Goal: Transaction & Acquisition: Purchase product/service

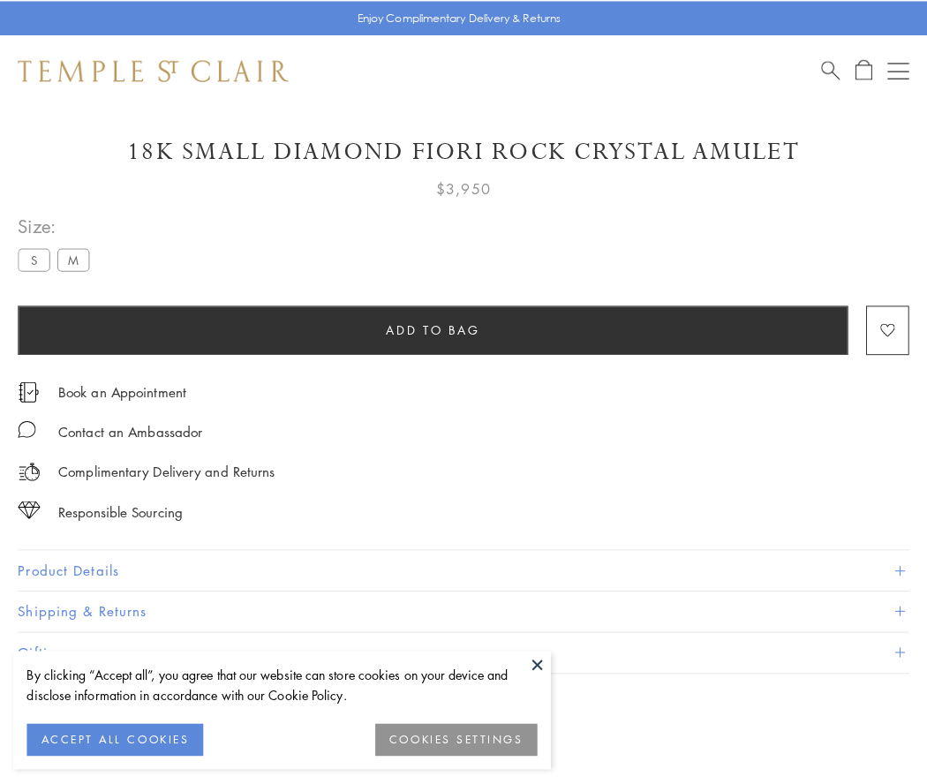
scroll to position [56, 0]
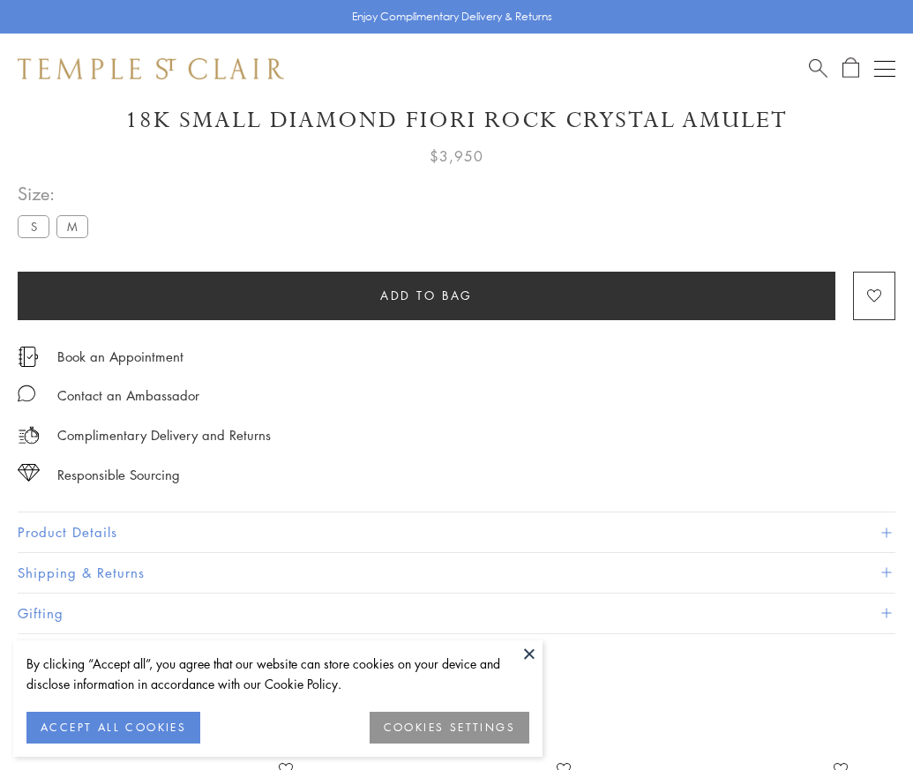
click at [426, 295] on span "Add to bag" at bounding box center [426, 295] width 93 height 19
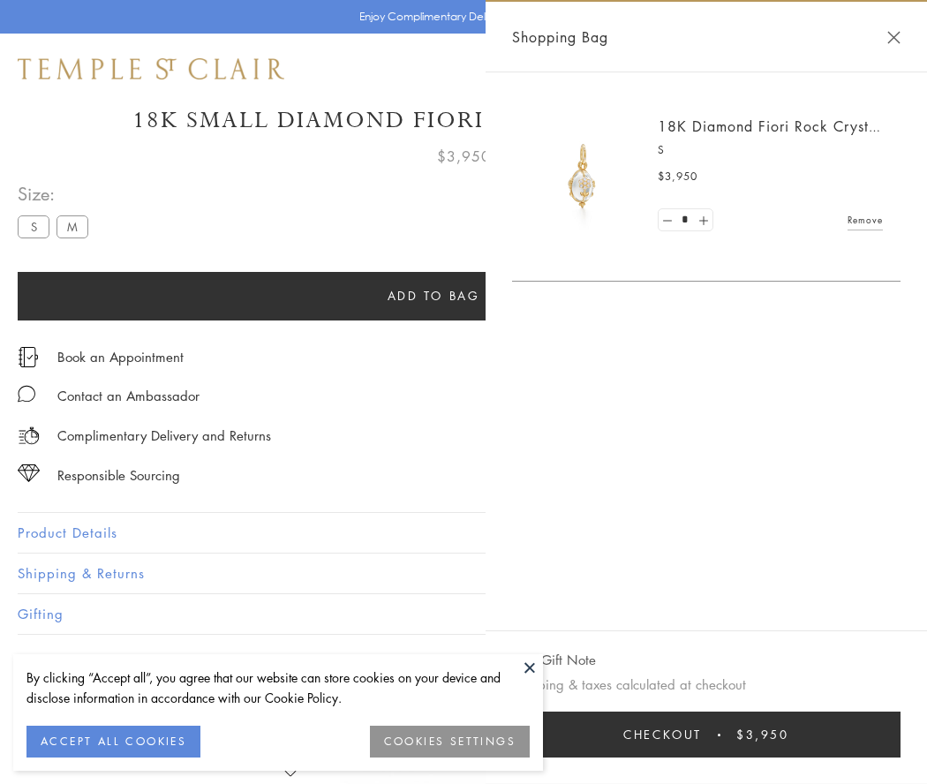
click at [728, 734] on button "Checkout $3,950" at bounding box center [706, 734] width 388 height 46
